Goal: Transaction & Acquisition: Purchase product/service

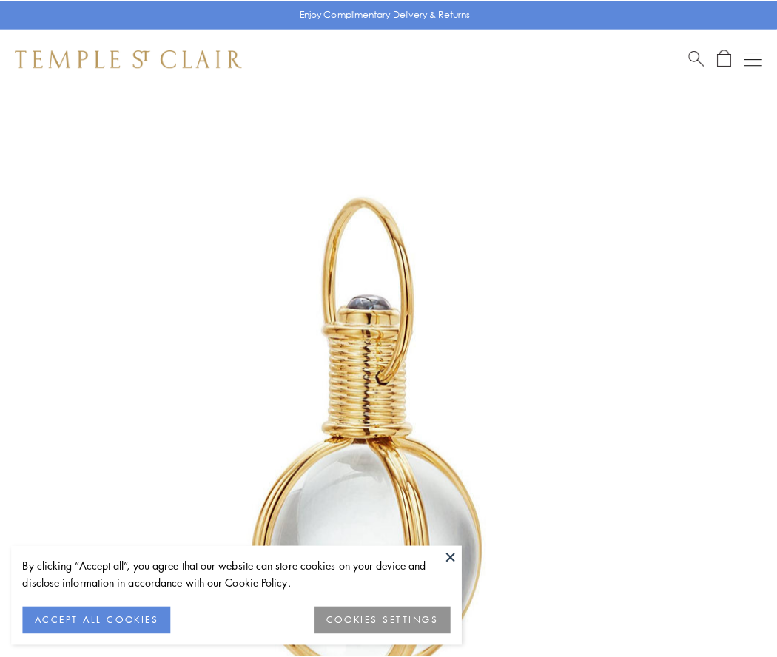
scroll to position [386, 0]
